Goal: Task Accomplishment & Management: Use online tool/utility

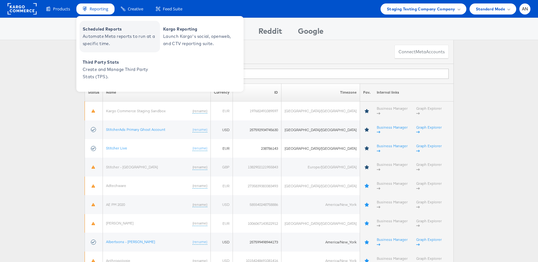
click at [113, 35] on span "Automate Meta reports to run at a specific time." at bounding box center [121, 40] width 76 height 15
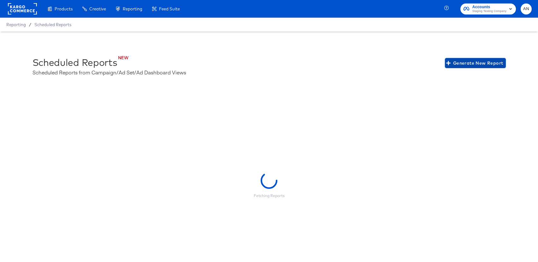
click at [483, 65] on span "Generate New Report" at bounding box center [475, 63] width 56 height 8
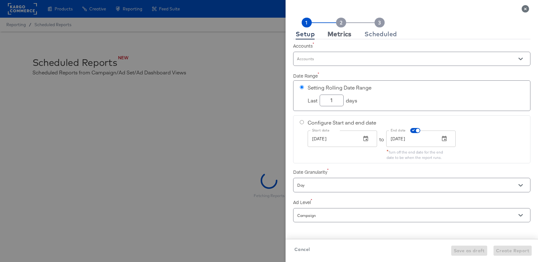
checkbox input "true"
click at [343, 34] on div "Metrics" at bounding box center [340, 34] width 24 height 5
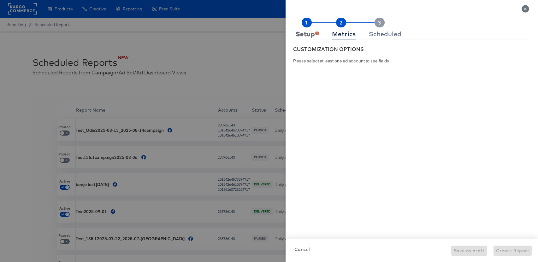
click at [303, 38] on button "Setup" at bounding box center [307, 34] width 28 height 10
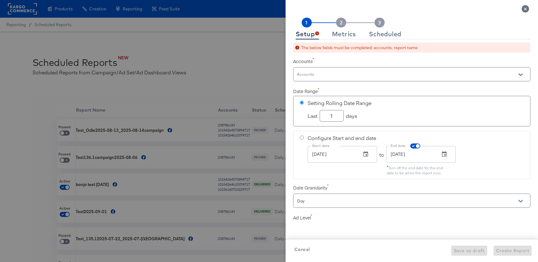
click at [306, 74] on input "Accounts" at bounding box center [403, 77] width 214 height 7
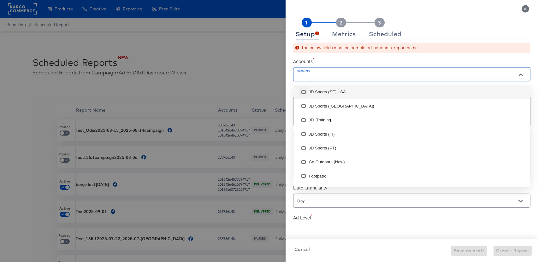
click at [303, 90] on input "checkbox" at bounding box center [303, 93] width 10 height 10
checkbox input "false"
checkbox input "true"
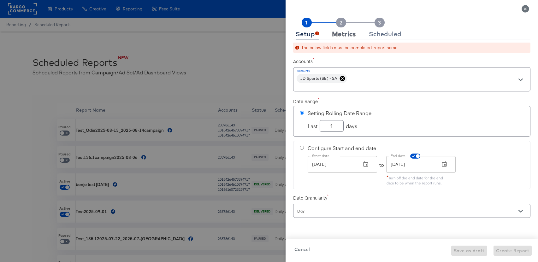
click at [343, 38] on button "Metrics" at bounding box center [343, 34] width 29 height 10
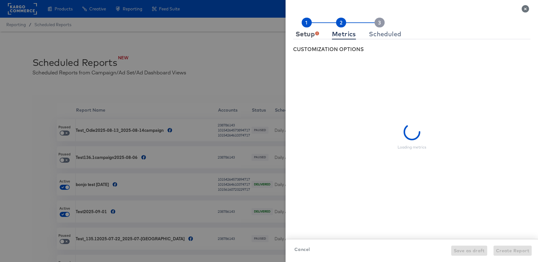
click at [308, 37] on div "Setup" at bounding box center [307, 34] width 23 height 5
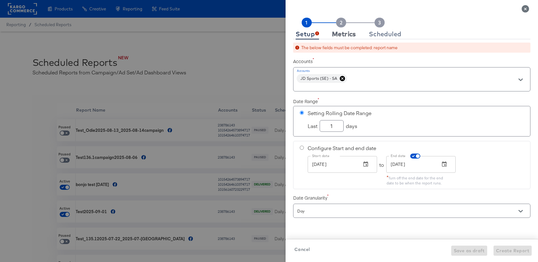
click at [345, 32] on div "Metrics" at bounding box center [344, 34] width 24 height 5
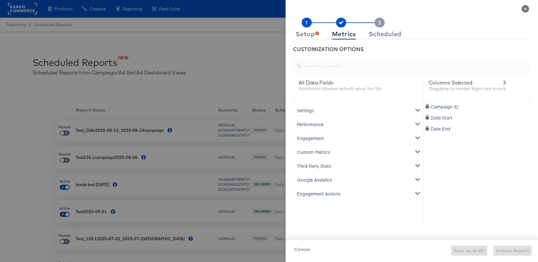
click at [306, 134] on div "Engagement" at bounding box center [358, 138] width 127 height 14
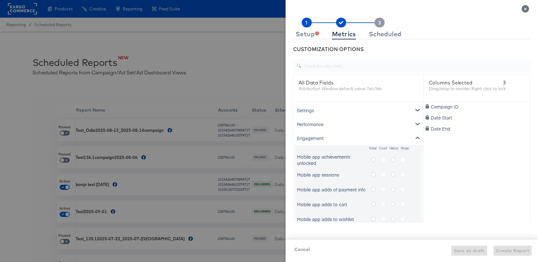
click at [373, 159] on icon "metrics-list" at bounding box center [373, 159] width 5 height 5
click at [0, 0] on input "metrics-list" at bounding box center [0, 0] width 0 height 0
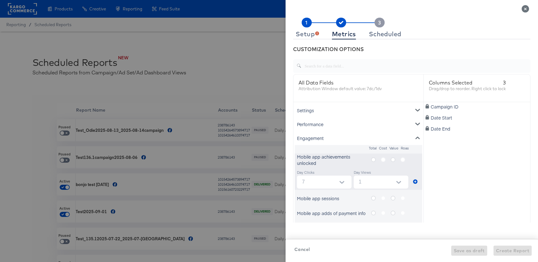
click at [373, 159] on icon "metrics-list" at bounding box center [373, 159] width 5 height 5
click at [0, 0] on input "metrics-list" at bounding box center [0, 0] width 0 height 0
click at [417, 137] on icon "metrics-list" at bounding box center [417, 138] width 4 height 3
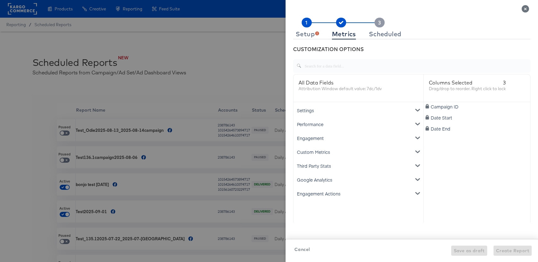
click at [486, 192] on div "Campaign ID Date Start Date End" at bounding box center [477, 180] width 107 height 157
click at [417, 136] on icon "metrics-list" at bounding box center [417, 138] width 4 height 4
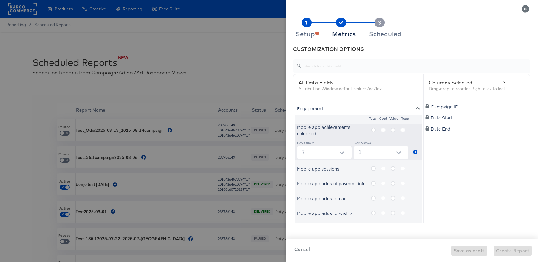
scroll to position [34, 0]
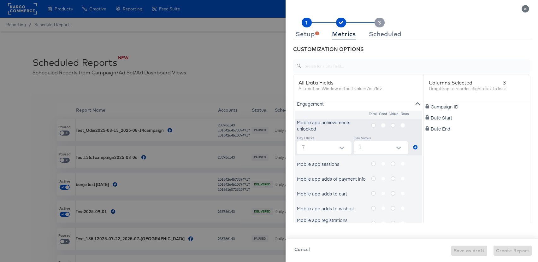
click at [374, 163] on icon "metrics-list" at bounding box center [373, 164] width 5 height 5
click at [0, 0] on input "metrics-list" at bounding box center [0, 0] width 0 height 0
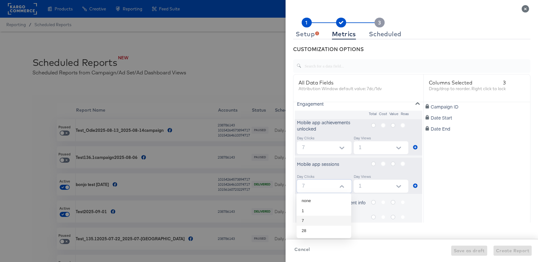
click at [320, 184] on input "7" at bounding box center [325, 186] width 52 height 13
click at [312, 199] on li "none" at bounding box center [324, 201] width 55 height 10
type input "none"
